Goal: Check status: Check status

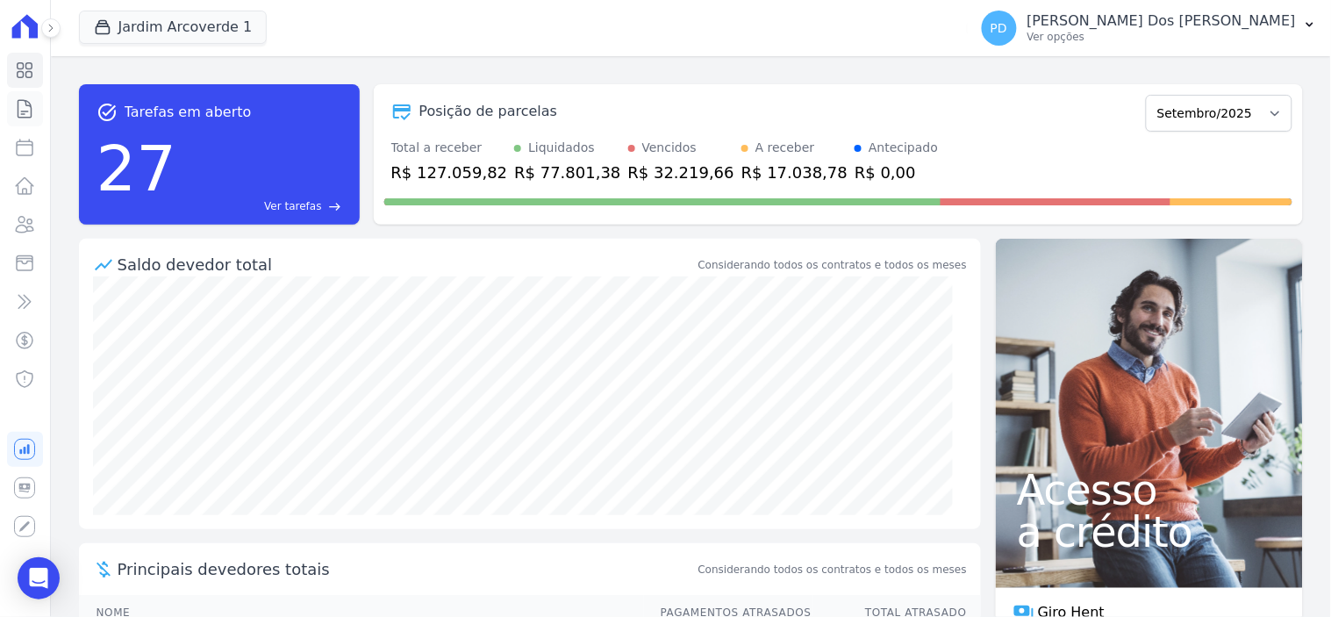
click at [31, 106] on icon at bounding box center [24, 109] width 13 height 18
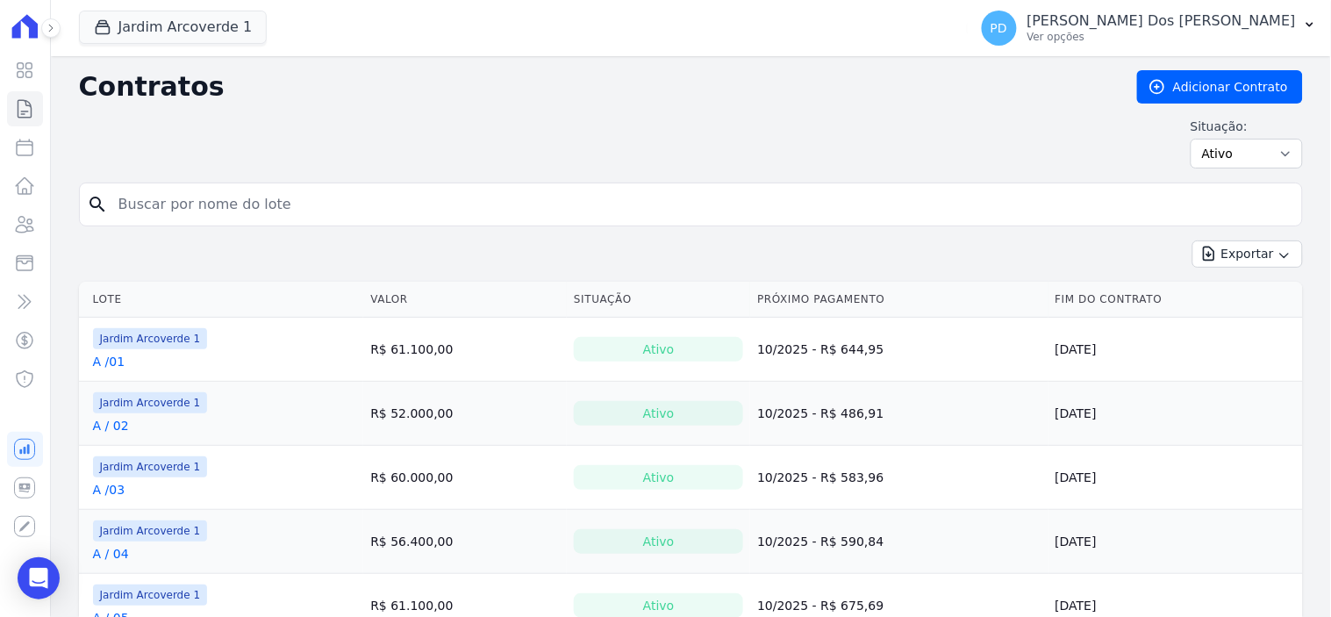
click at [204, 204] on input "search" at bounding box center [701, 204] width 1187 height 35
type input "j / 20"
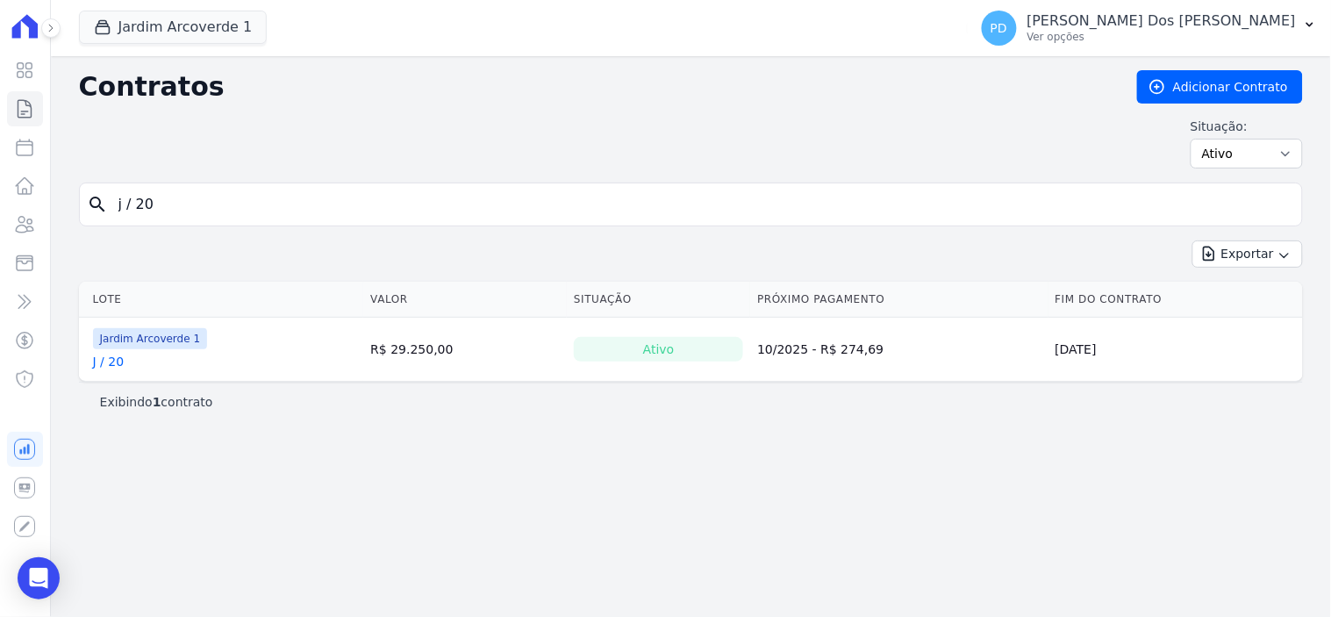
click at [118, 365] on link "J / 20" at bounding box center [109, 362] width 32 height 18
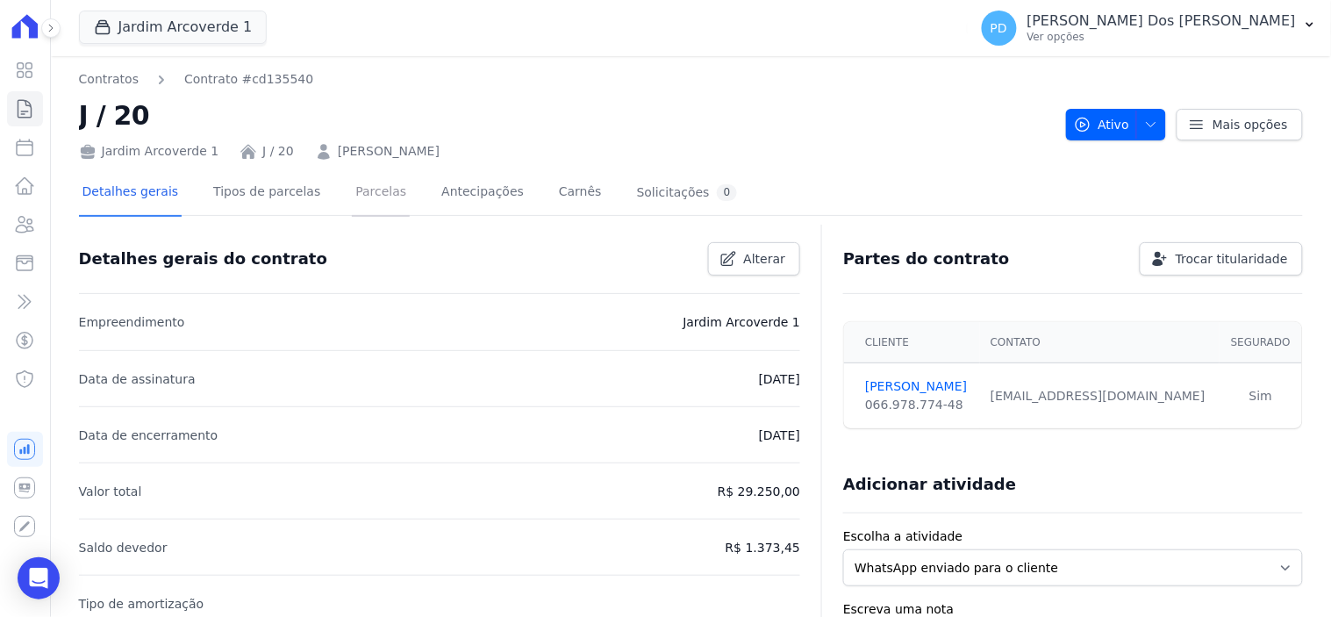
click at [352, 191] on link "Parcelas" at bounding box center [381, 193] width 58 height 46
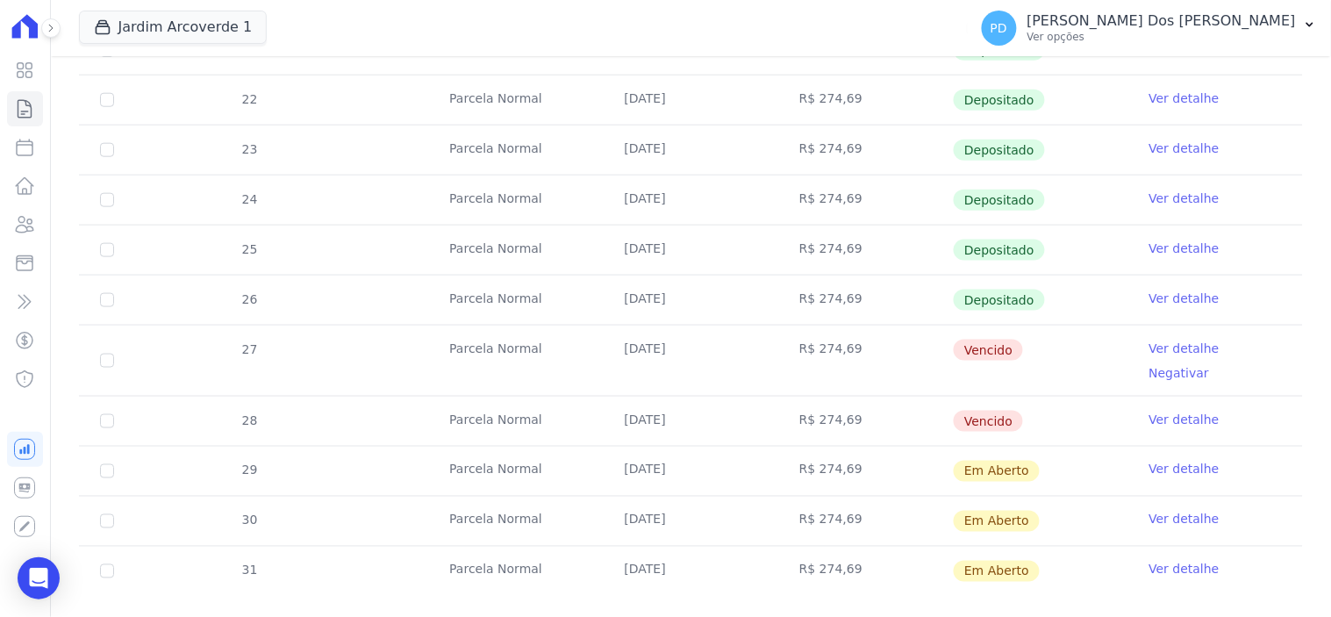
scroll to position [488, 0]
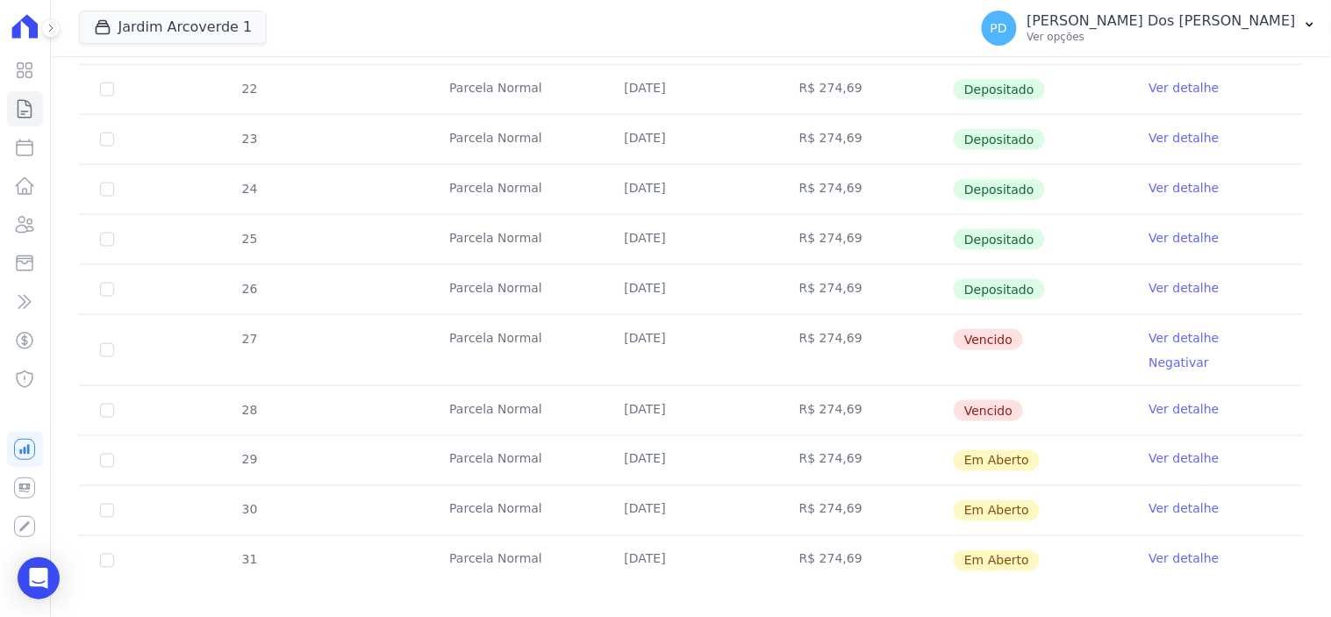
click at [1170, 332] on link "Ver detalhe" at bounding box center [1184, 338] width 70 height 18
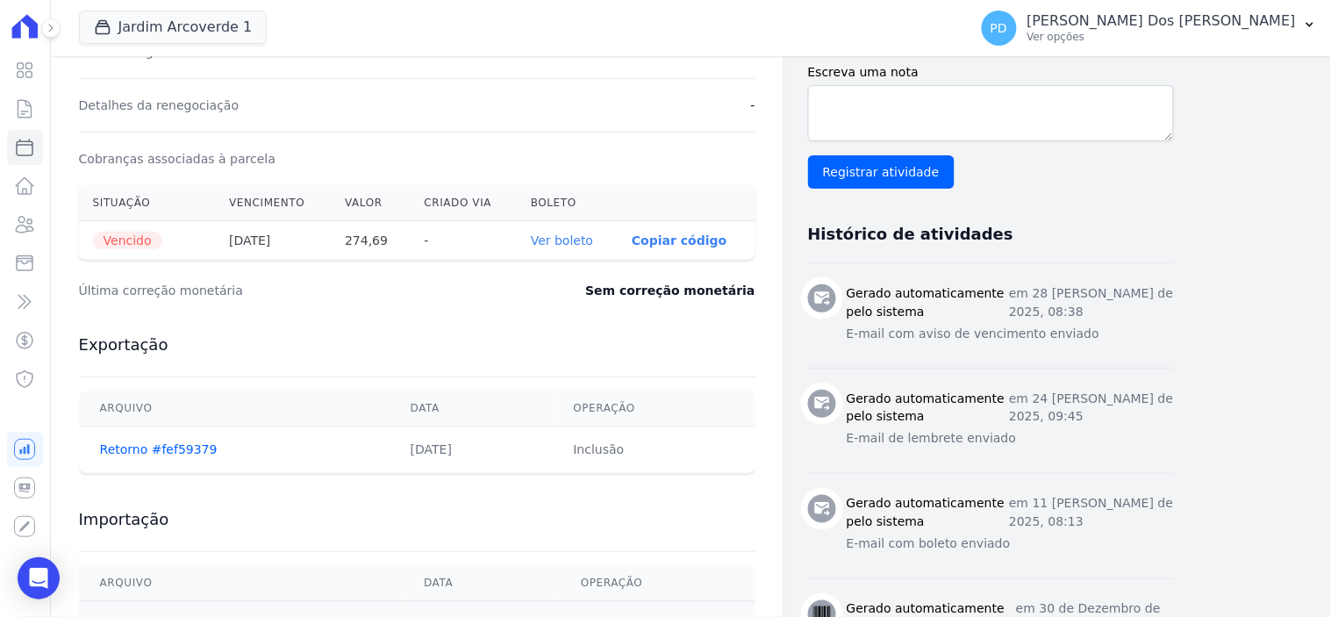
scroll to position [584, 0]
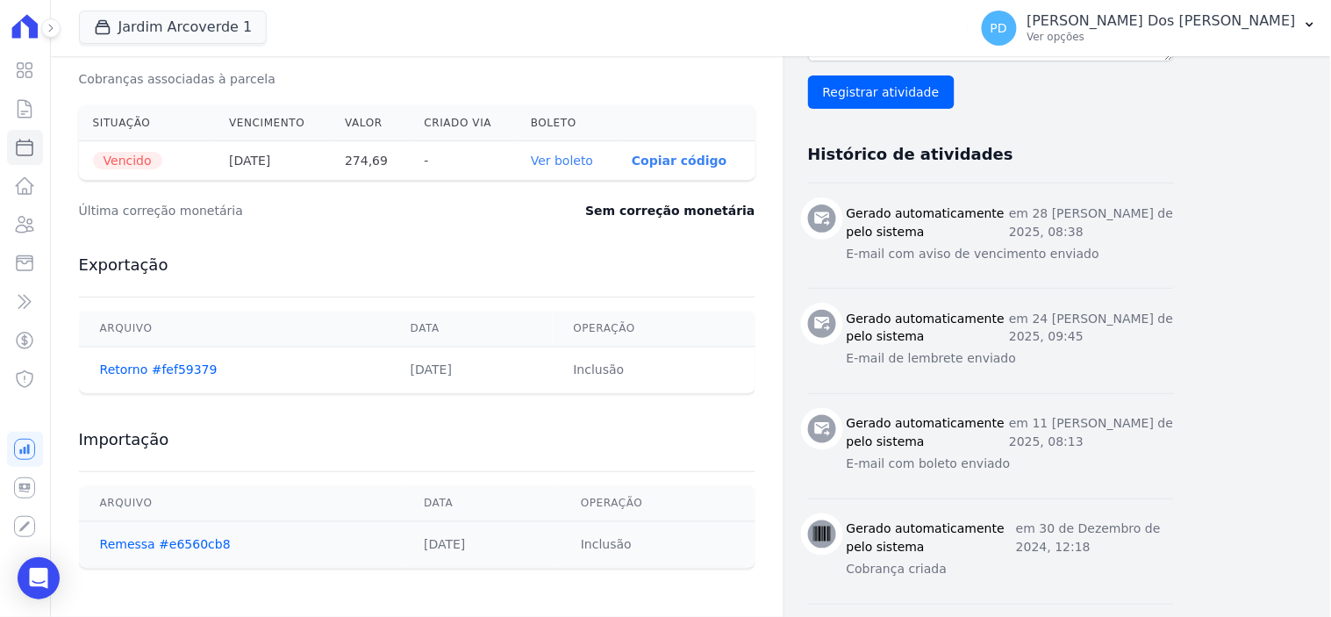
click at [584, 162] on link "Ver boleto" at bounding box center [562, 160] width 62 height 14
